Goal: Navigation & Orientation: Find specific page/section

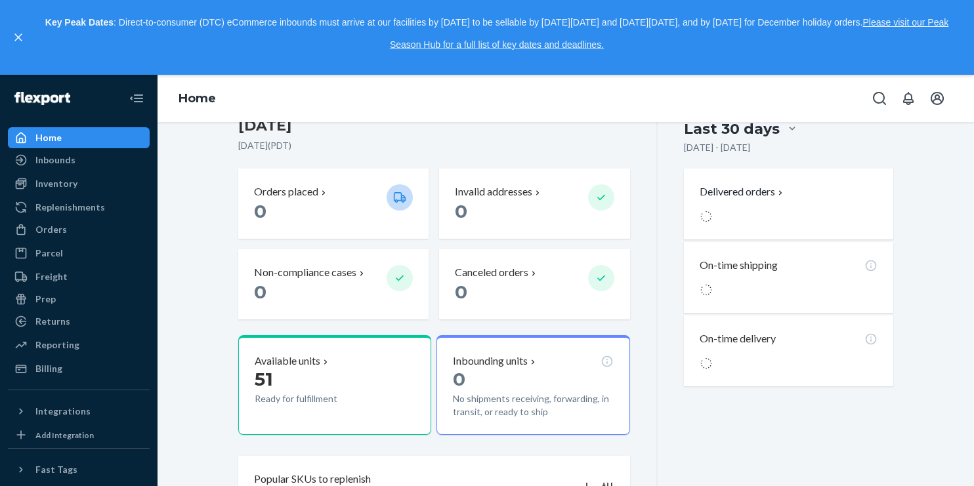
scroll to position [333, 0]
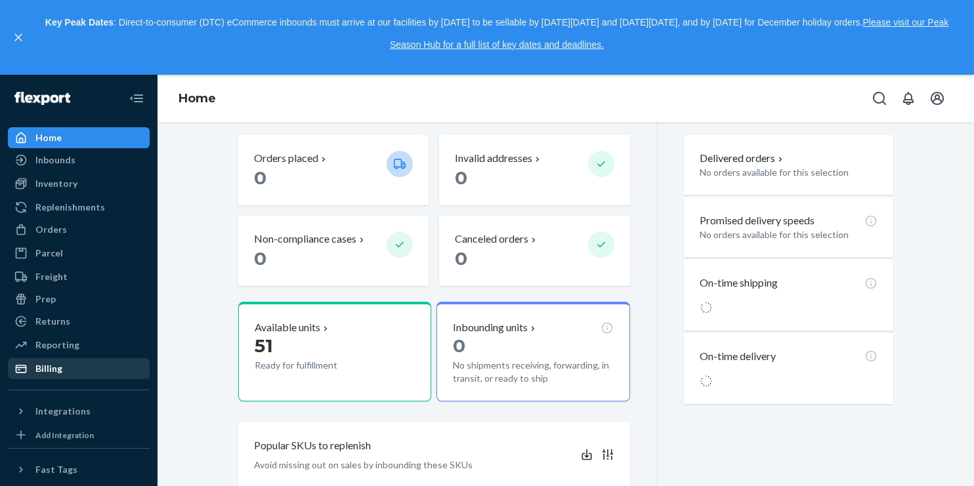
click at [57, 373] on div "Billing" at bounding box center [48, 368] width 27 height 13
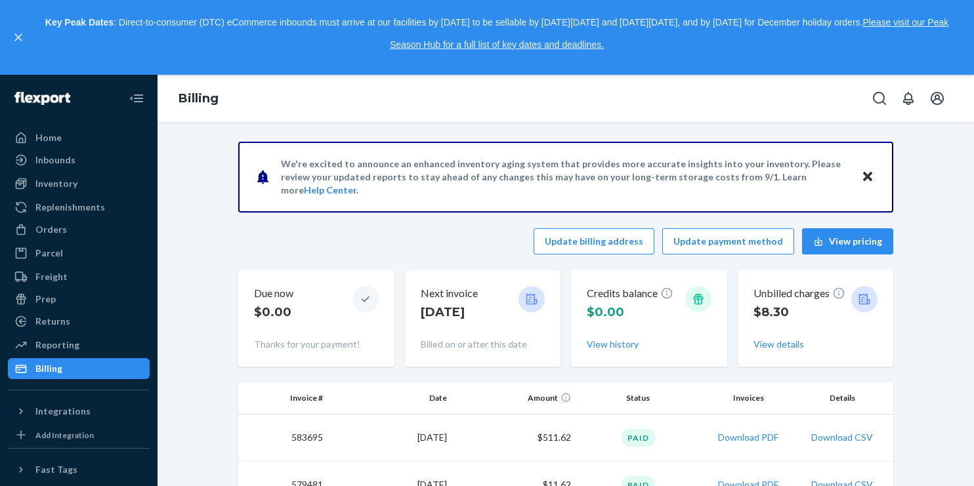
scroll to position [115, 0]
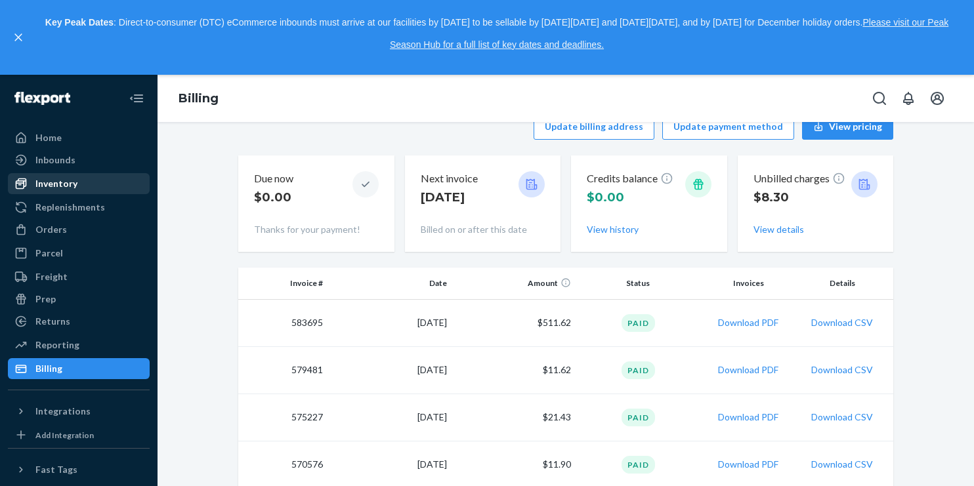
click at [56, 187] on div "Inventory" at bounding box center [56, 183] width 42 height 13
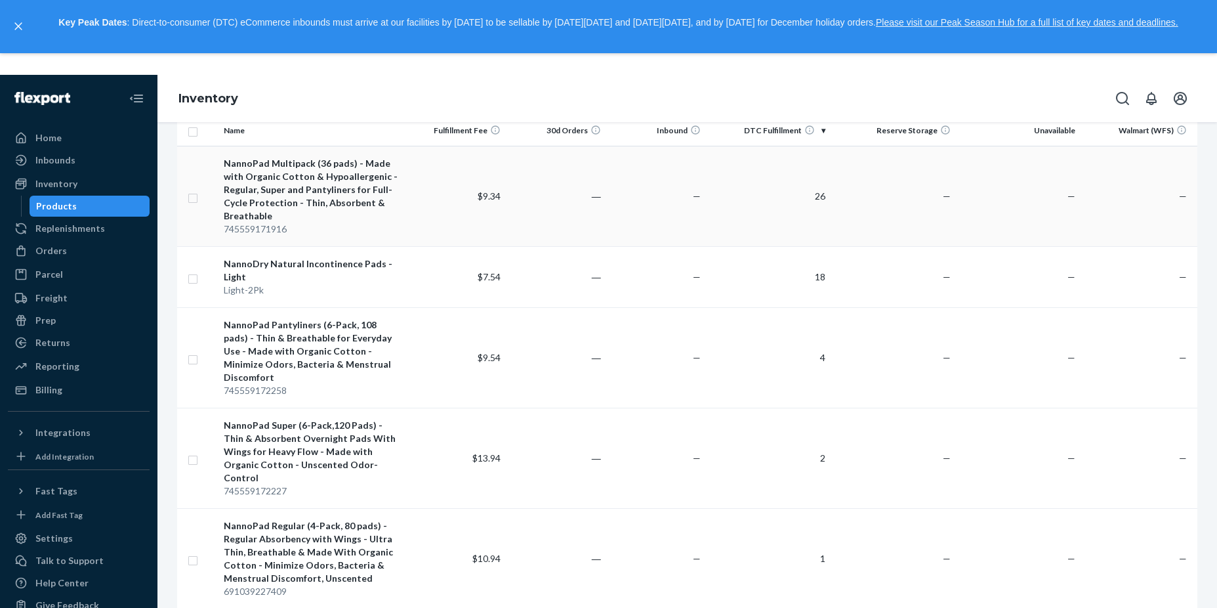
scroll to position [135, 0]
